Goal: Task Accomplishment & Management: Manage account settings

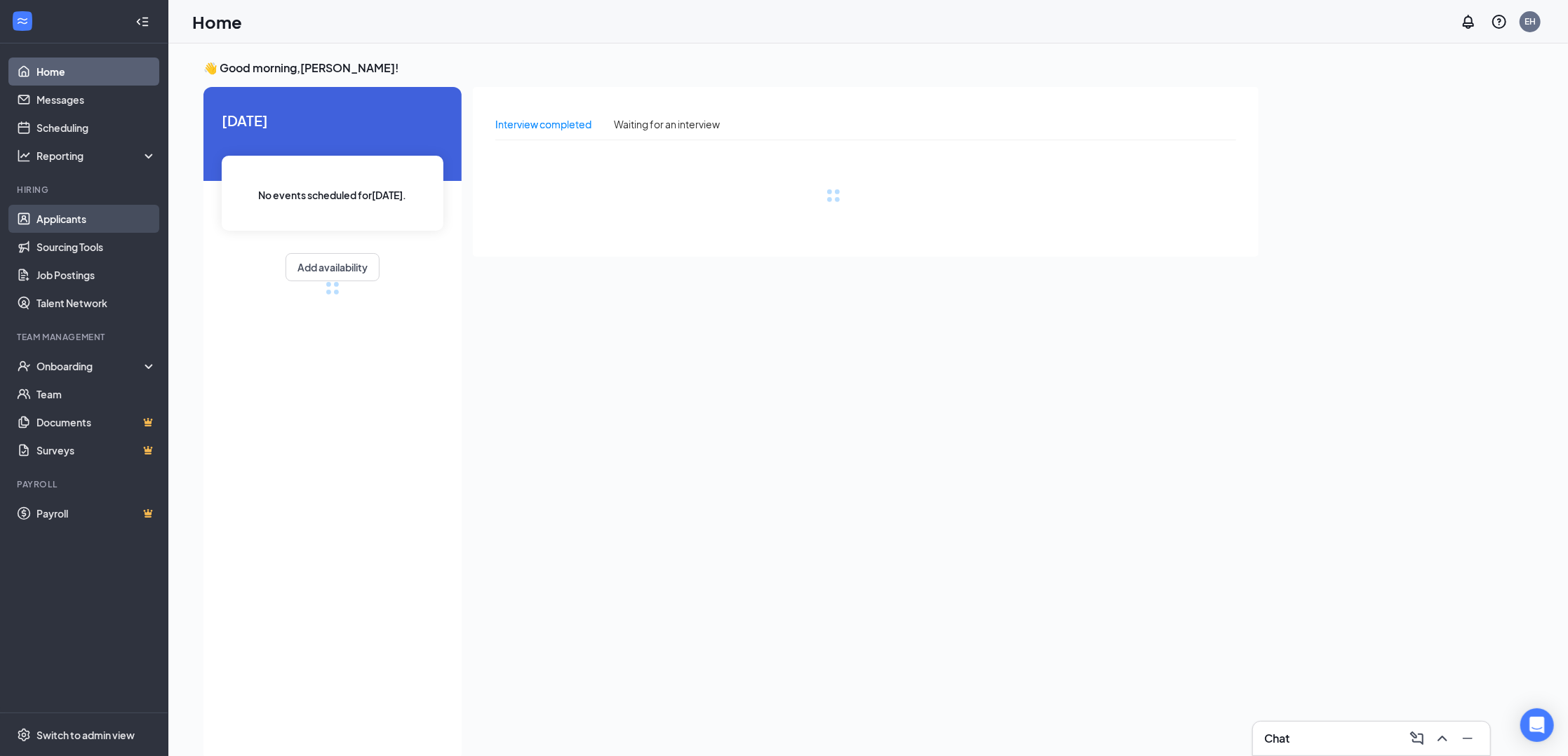
click at [68, 226] on link "Applicants" at bounding box center [97, 219] width 120 height 28
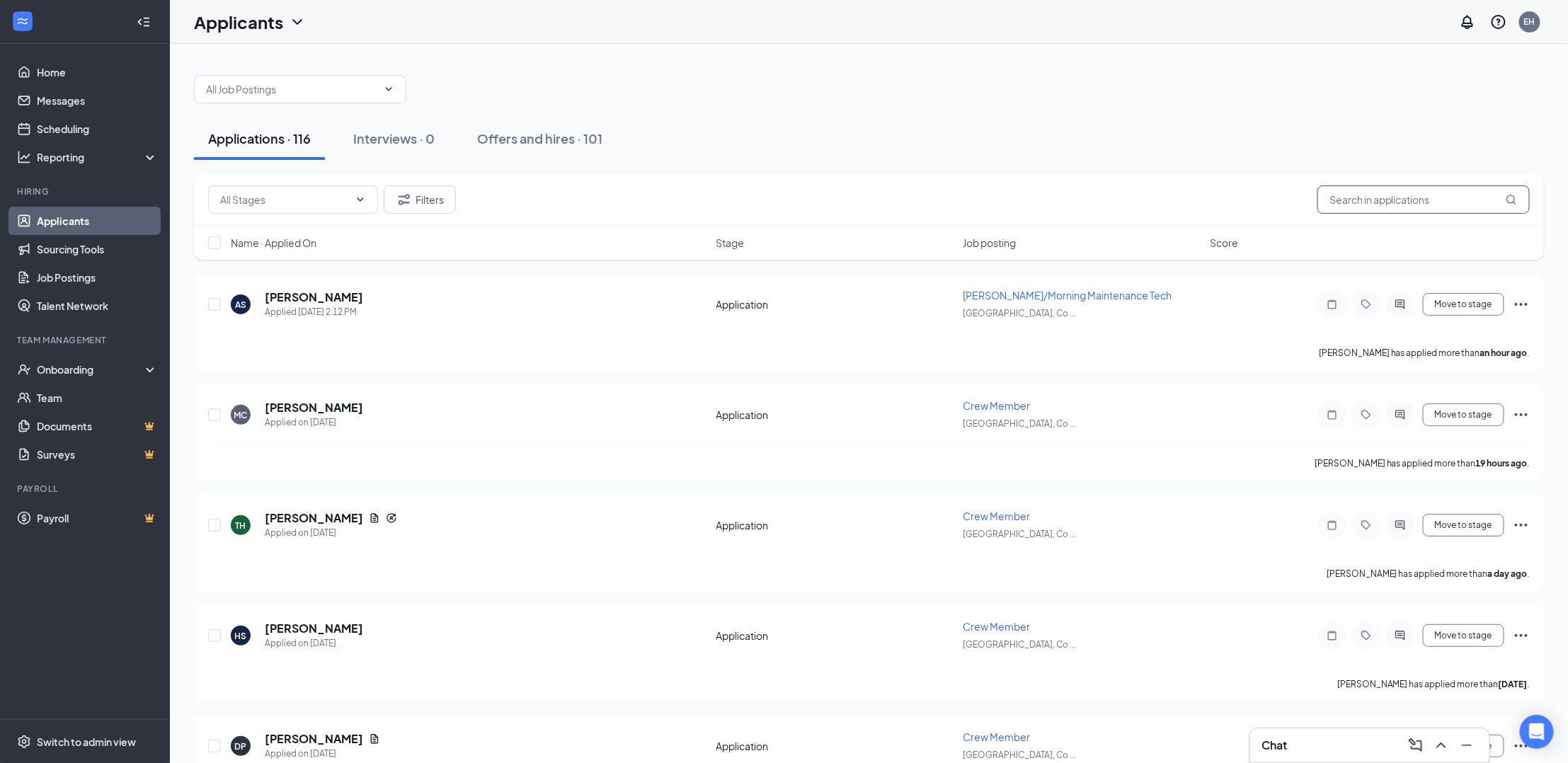
click at [1372, 193] on input "text" at bounding box center [1423, 199] width 212 height 28
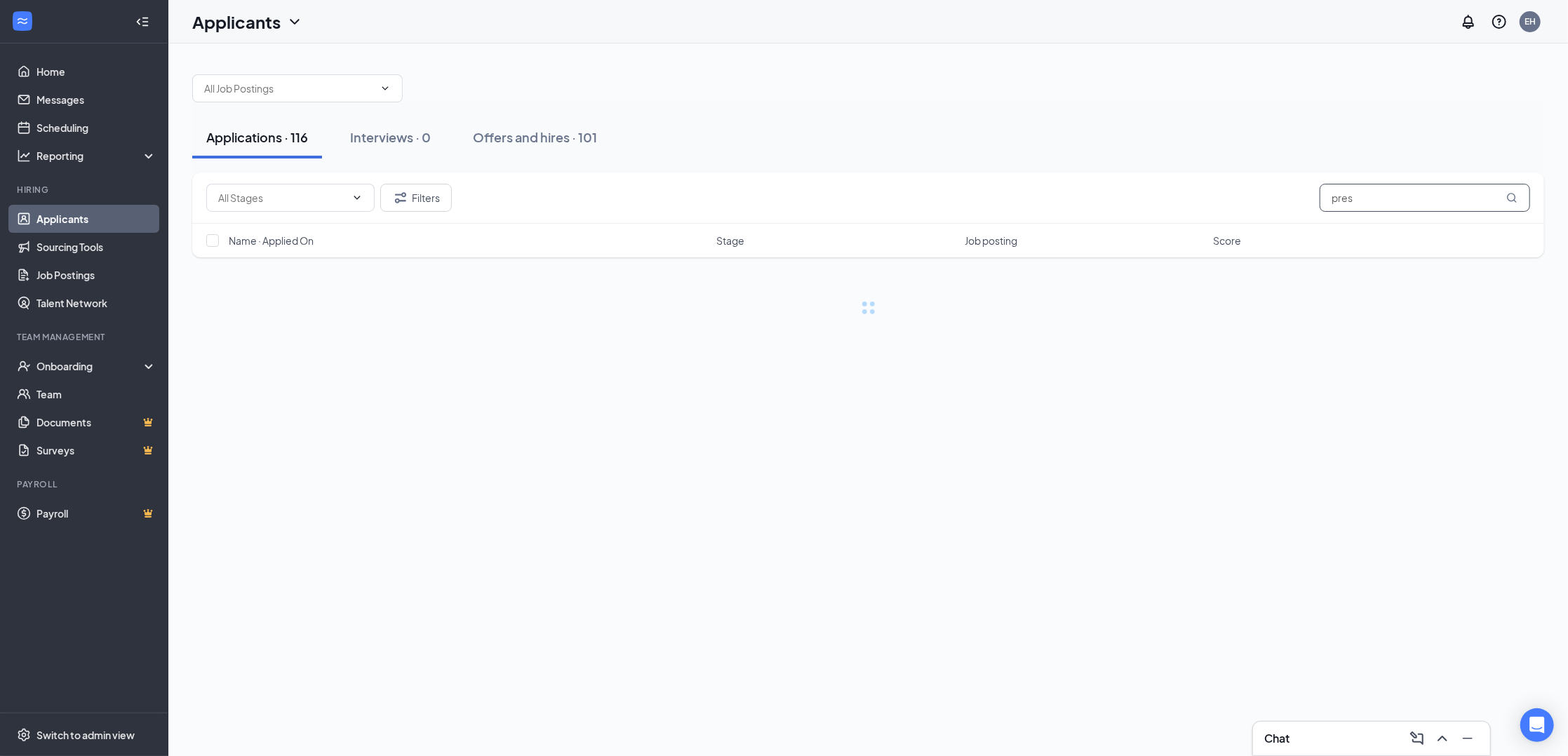
type input "pres"
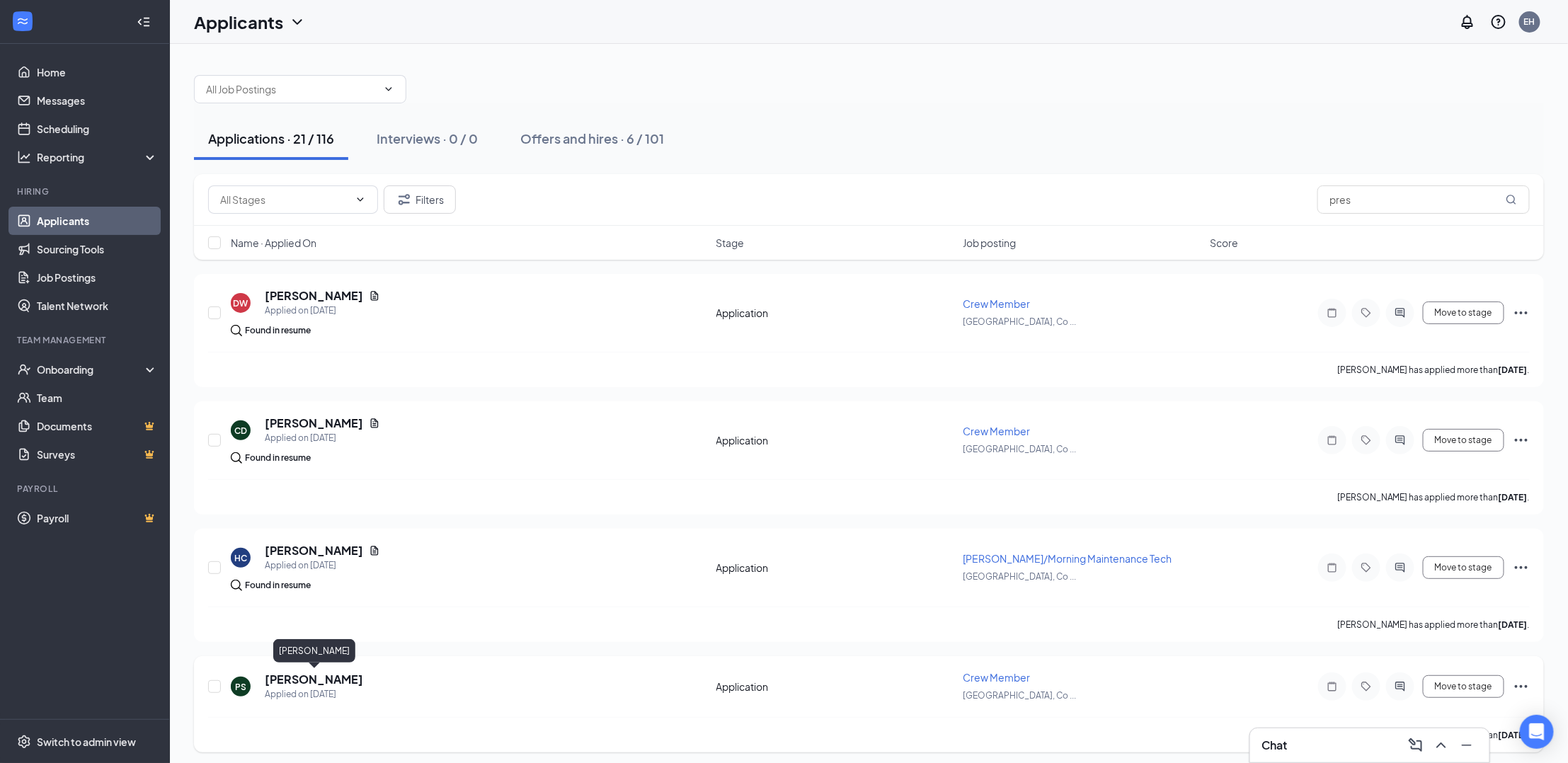
click at [296, 678] on h5 "[PERSON_NAME]" at bounding box center [314, 680] width 99 height 16
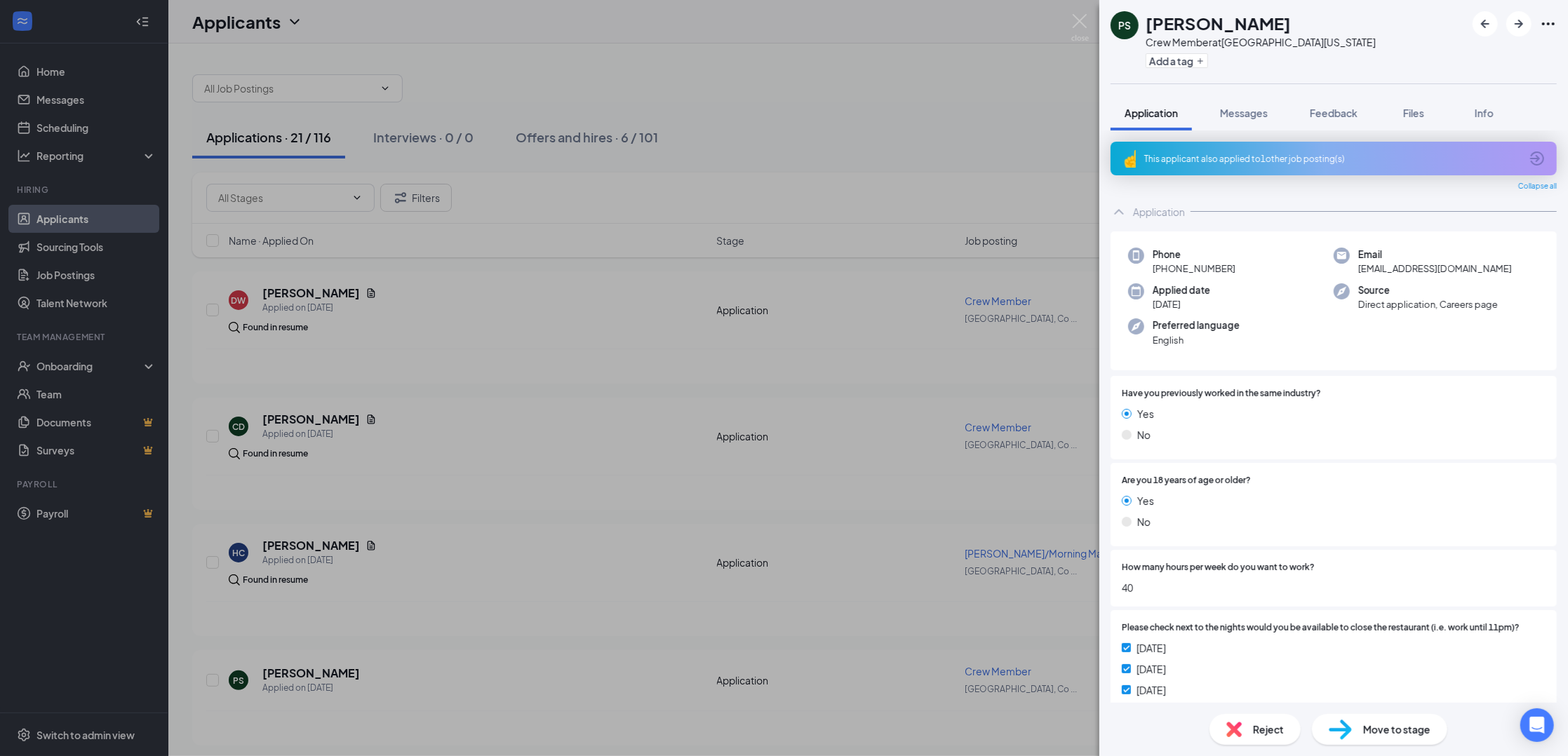
click at [1552, 25] on icon "Ellipses" at bounding box center [1548, 24] width 17 height 17
click at [1464, 54] on link "View full application" at bounding box center [1473, 56] width 152 height 14
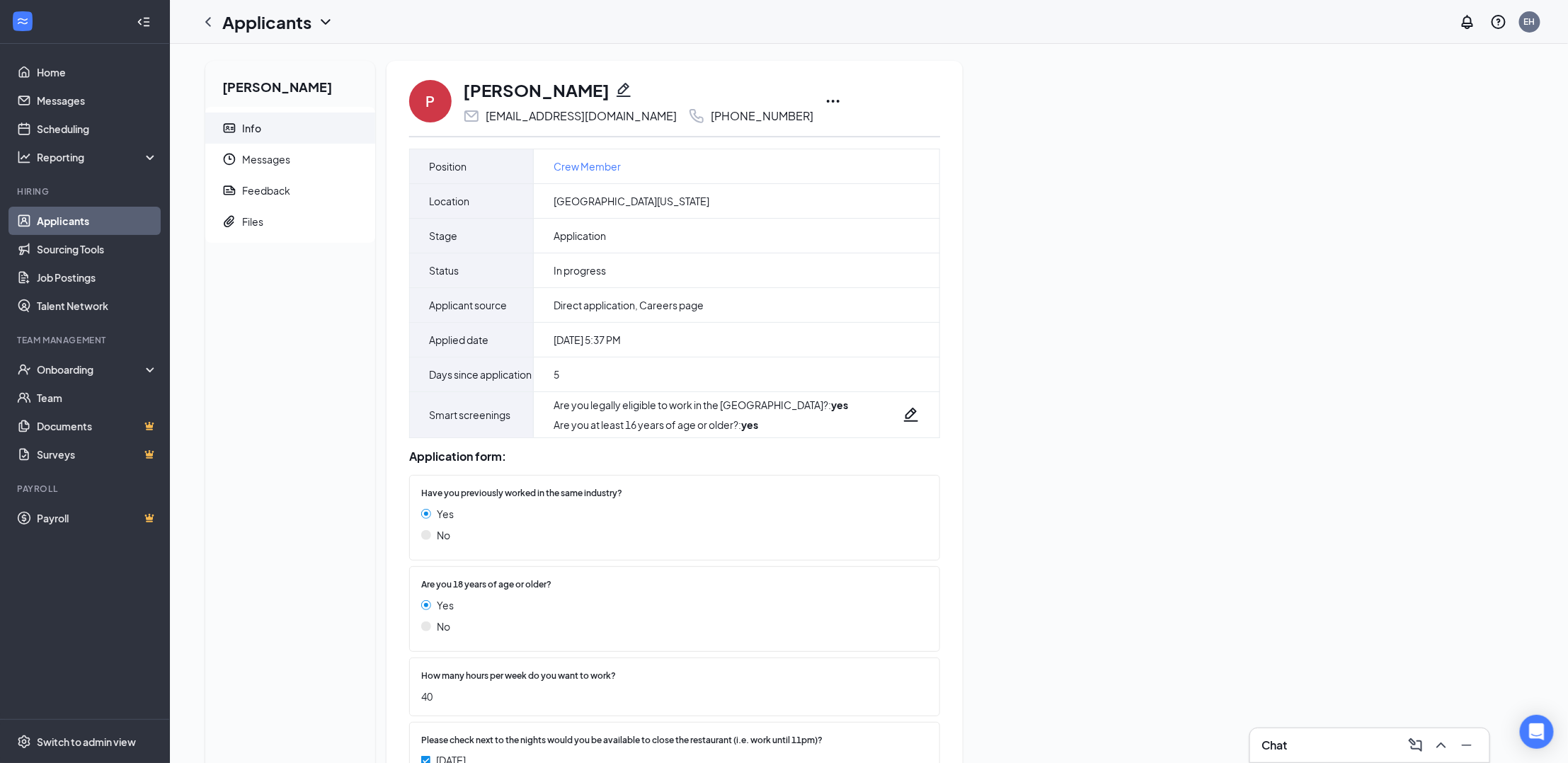
click at [825, 105] on icon "Ellipses" at bounding box center [833, 101] width 17 height 17
click at [1115, 379] on div "[PERSON_NAME] Info Messages Feedback Files P [PERSON_NAME] [EMAIL_ADDRESS][DOMA…" at bounding box center [869, 536] width 1350 height 951
click at [268, 217] on span "Files" at bounding box center [303, 221] width 122 height 31
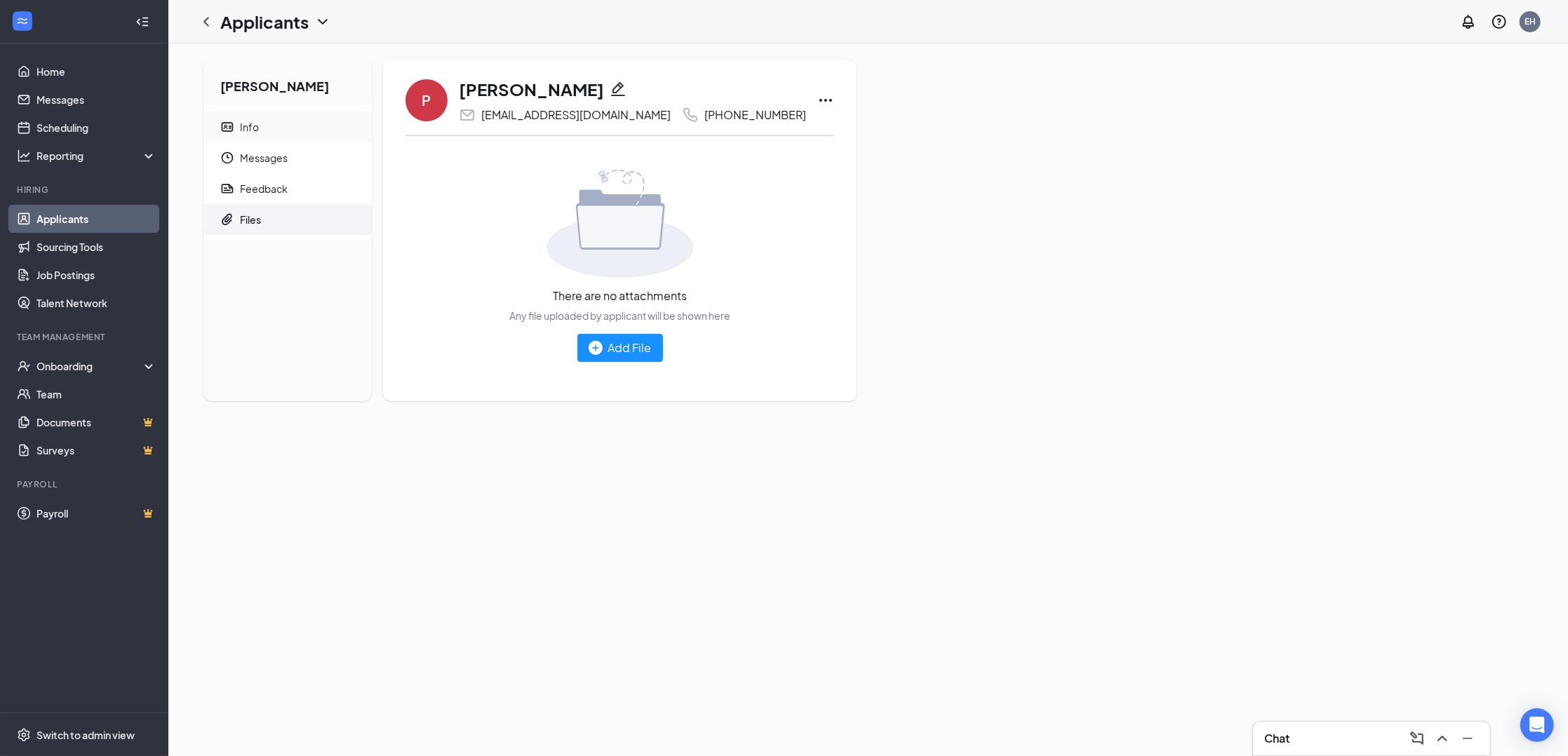
click at [265, 122] on span "Info" at bounding box center [300, 126] width 121 height 31
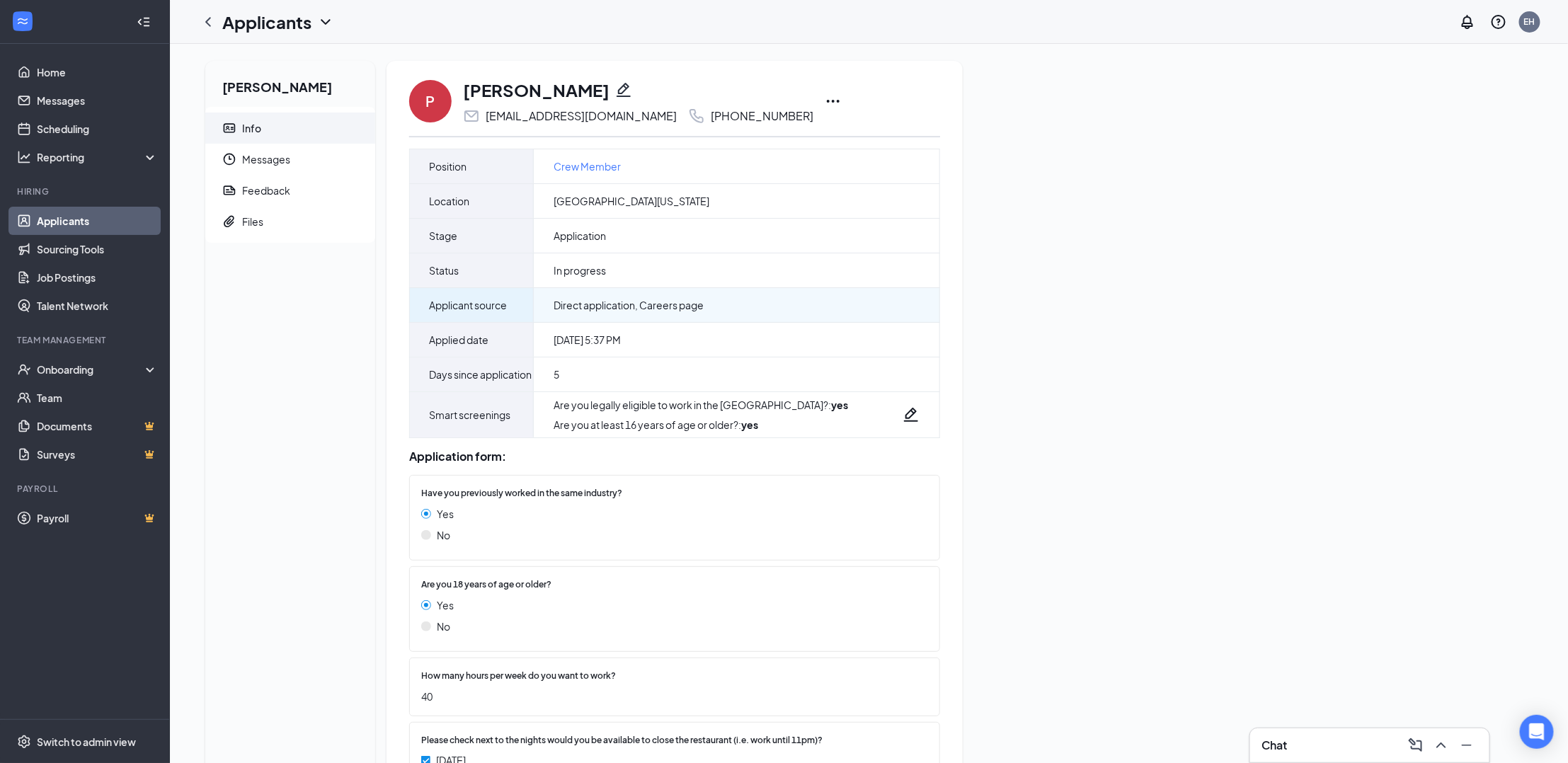
click at [648, 309] on span "Direct application, Careers page" at bounding box center [629, 305] width 150 height 14
click at [209, 29] on icon "ChevronLeft" at bounding box center [208, 22] width 17 height 17
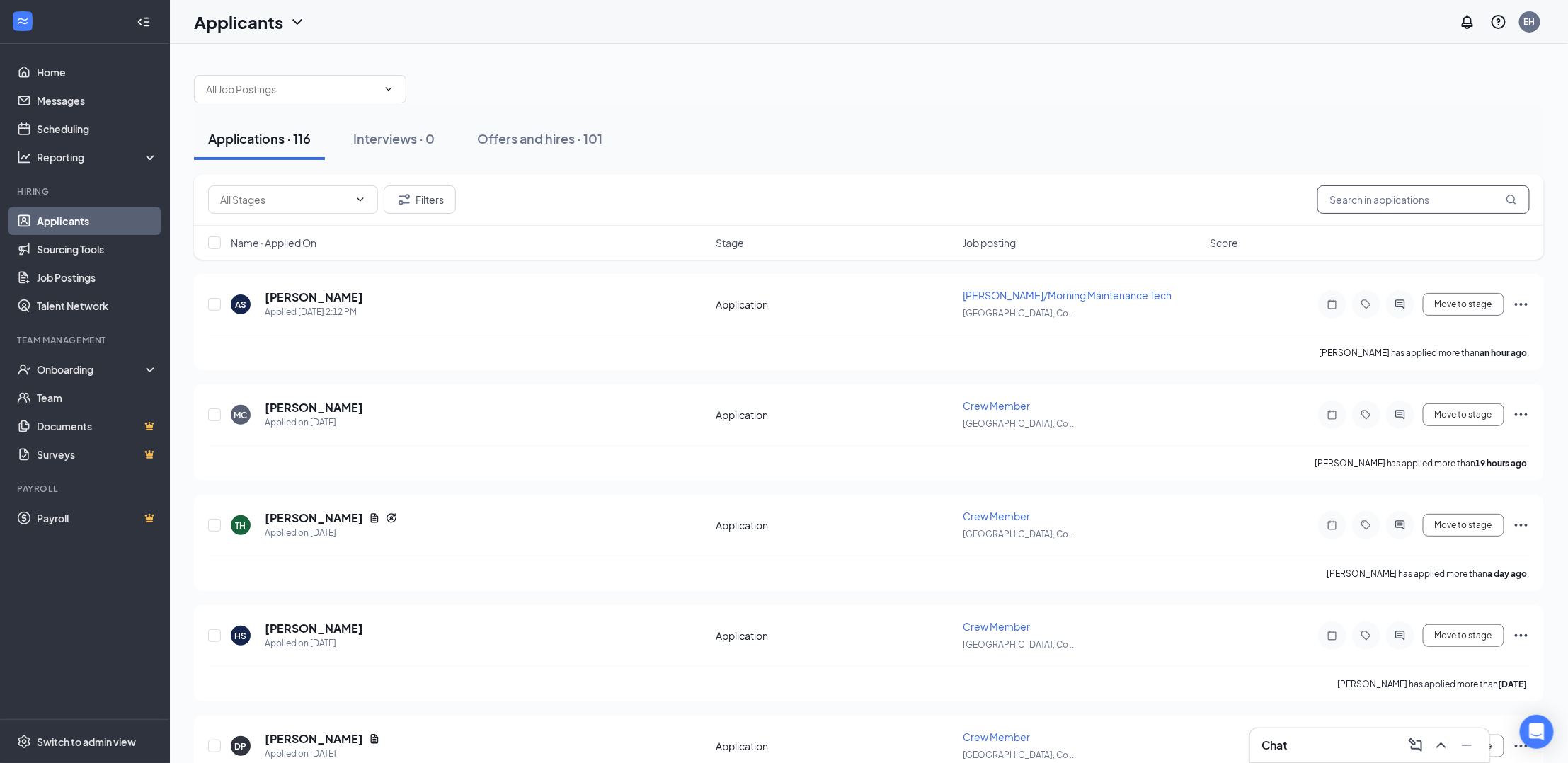
click at [1418, 194] on input "text" at bounding box center [1423, 199] width 212 height 28
type input "[DEMOGRAPHIC_DATA]"
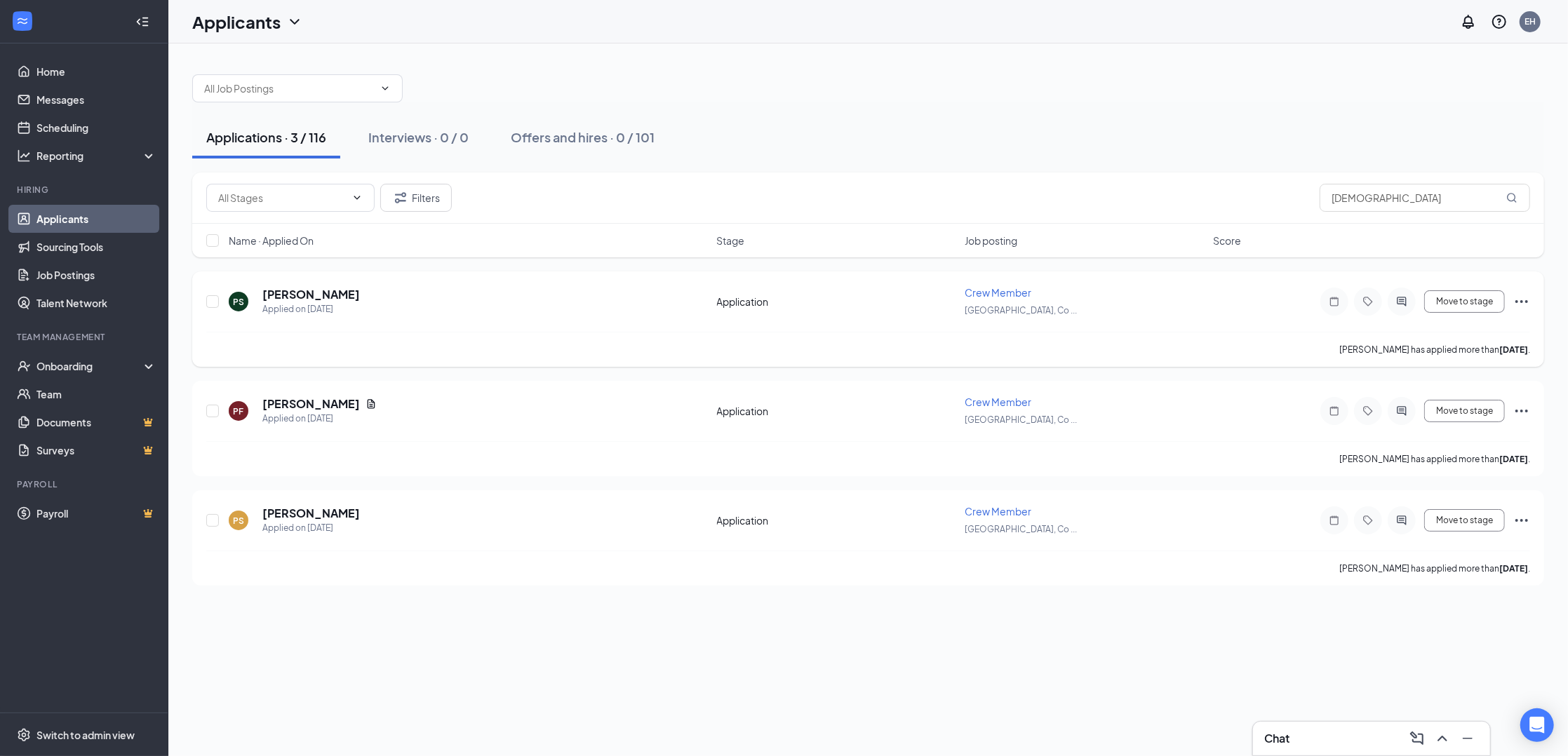
click at [1522, 301] on icon "Ellipses" at bounding box center [1521, 302] width 13 height 3
click at [1463, 591] on p "Print applicant" at bounding box center [1459, 596] width 121 height 14
